Goal: Contribute content: Add original content to the website for others to see

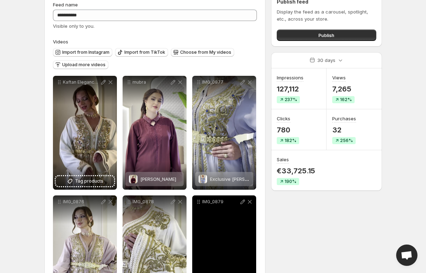
scroll to position [14, 0]
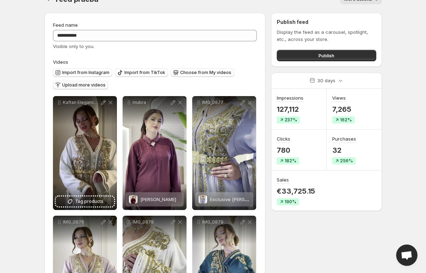
click at [86, 87] on span "Upload more videos" at bounding box center [83, 85] width 43 height 6
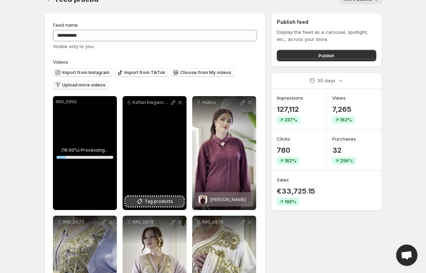
click at [162, 202] on span "Tag products" at bounding box center [159, 201] width 28 height 7
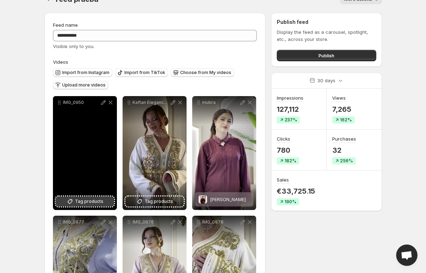
click at [87, 202] on span "Tag products" at bounding box center [89, 201] width 28 height 7
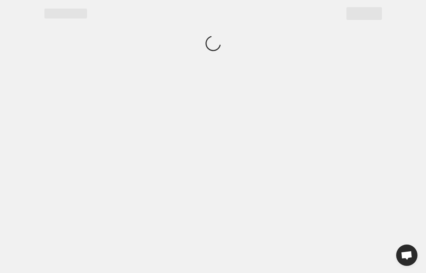
scroll to position [0, 0]
